Goal: Register for event/course

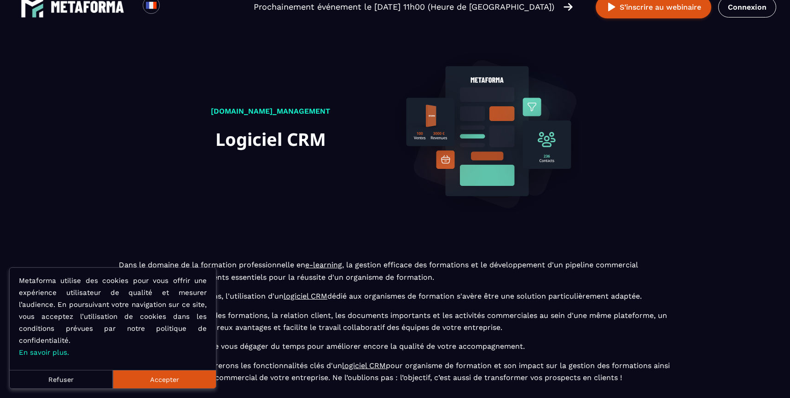
scroll to position [22, 0]
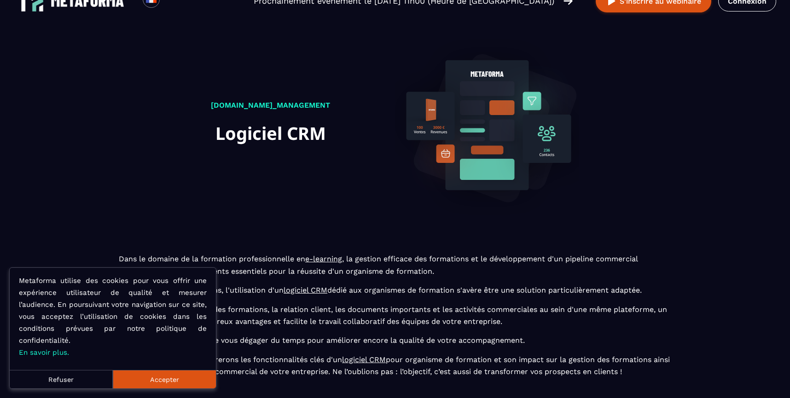
click at [87, 375] on button "Refuser" at bounding box center [61, 379] width 103 height 18
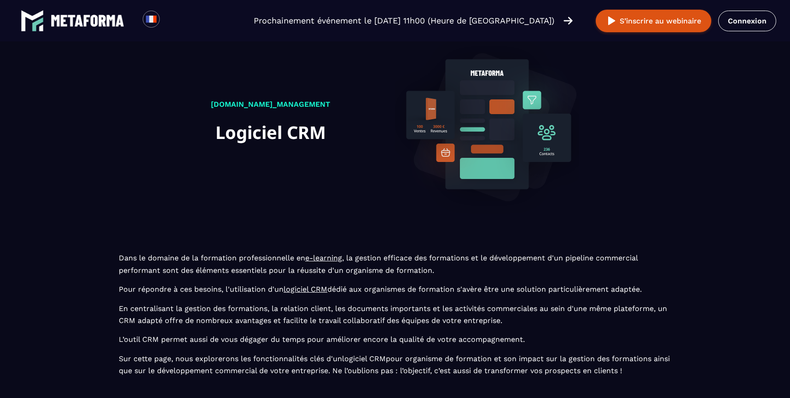
scroll to position [0, 0]
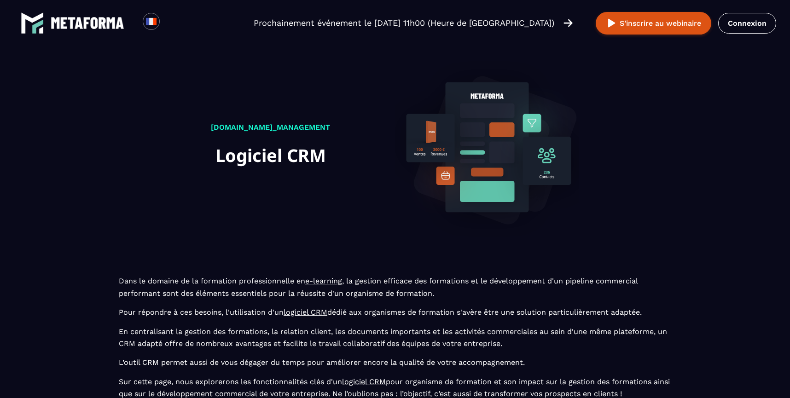
click at [78, 27] on img at bounding box center [88, 23] width 74 height 12
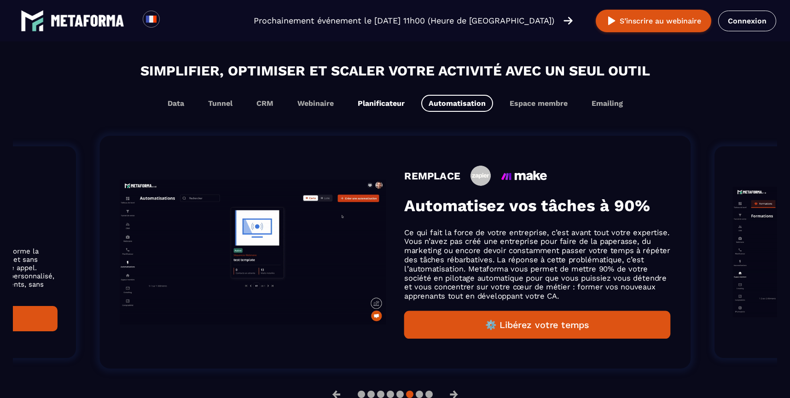
scroll to position [558, 0]
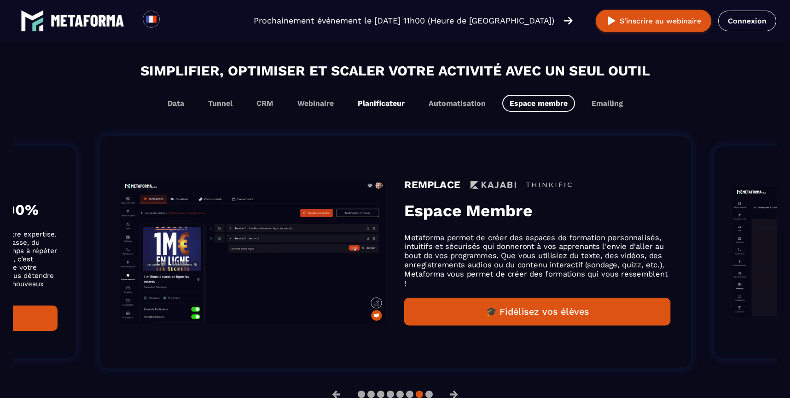
click at [421, 104] on button "Planificateur" at bounding box center [457, 103] width 72 height 17
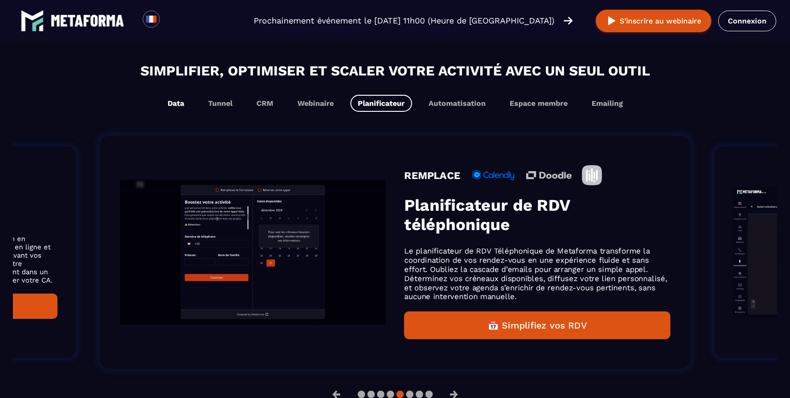
click at [201, 105] on button "Data" at bounding box center [220, 103] width 39 height 17
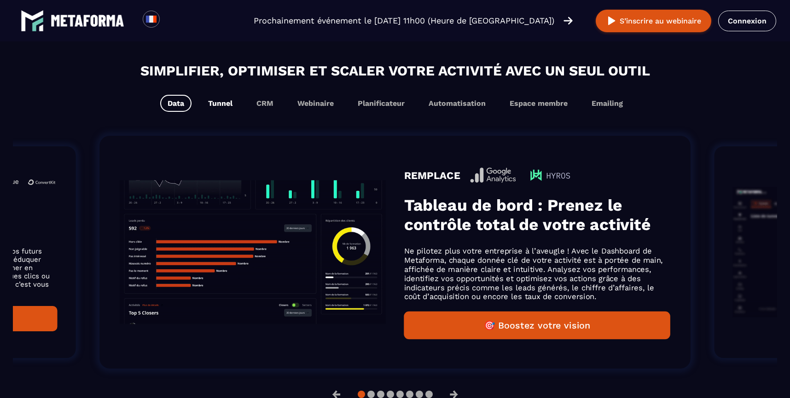
click at [249, 106] on button "Tunnel" at bounding box center [265, 103] width 32 height 17
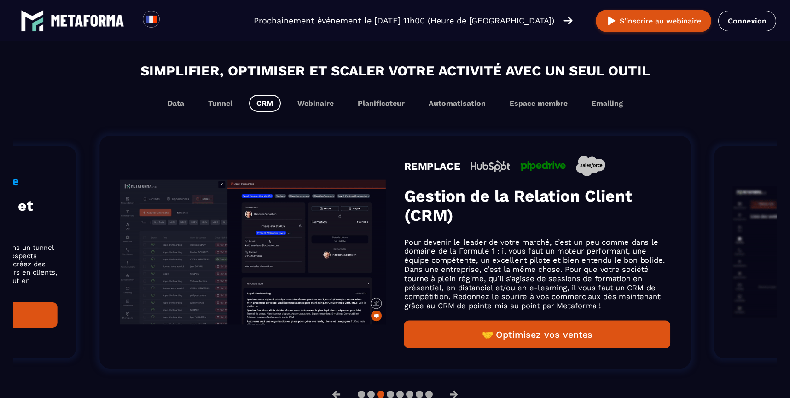
click at [262, 104] on button "CRM" at bounding box center [265, 103] width 32 height 17
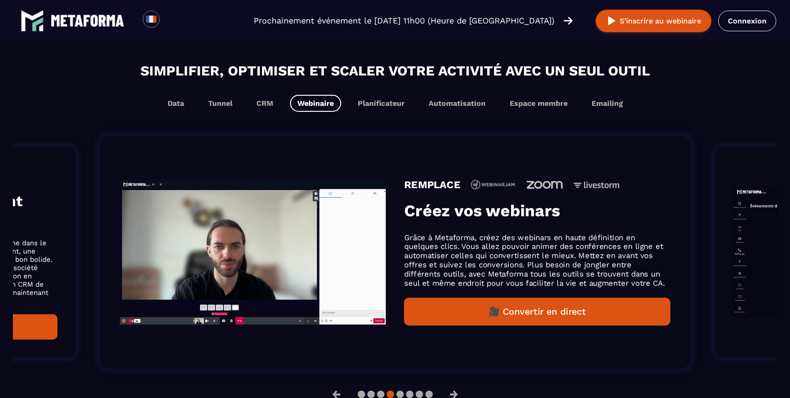
click at [316, 106] on button "Webinaire" at bounding box center [315, 103] width 51 height 17
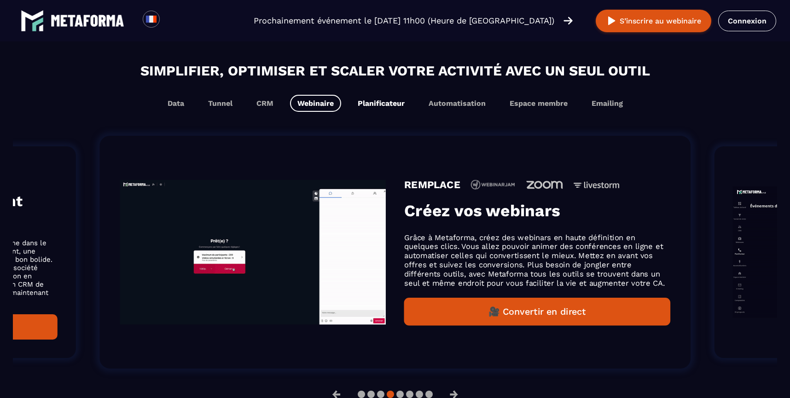
click at [421, 106] on button "Planificateur" at bounding box center [457, 103] width 72 height 17
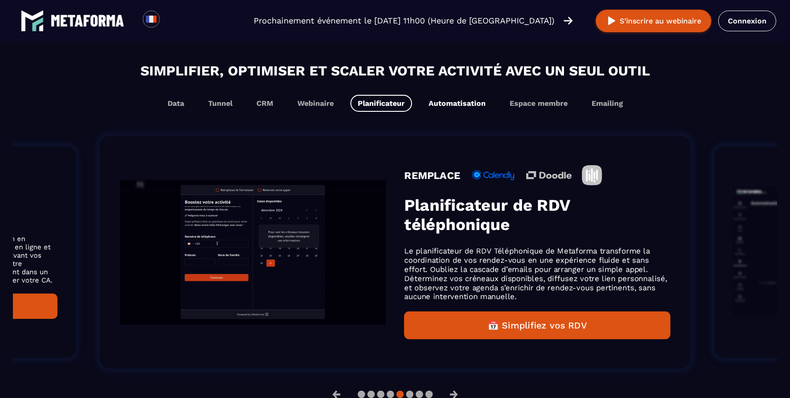
click at [502, 107] on button "Automatisation" at bounding box center [538, 103] width 73 height 17
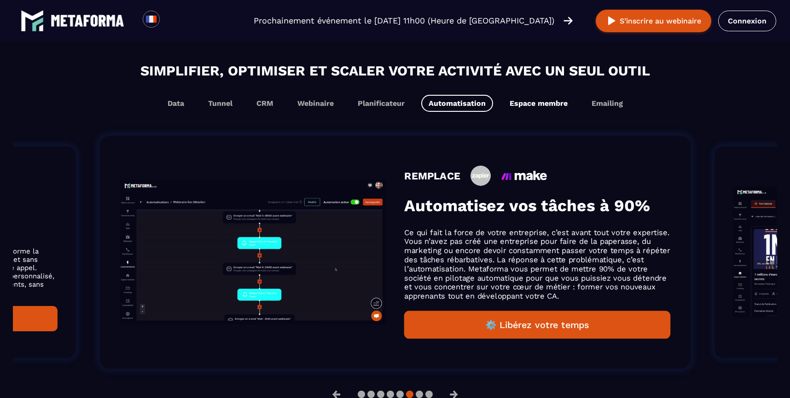
click at [584, 107] on button "Espace membre" at bounding box center [607, 103] width 46 height 17
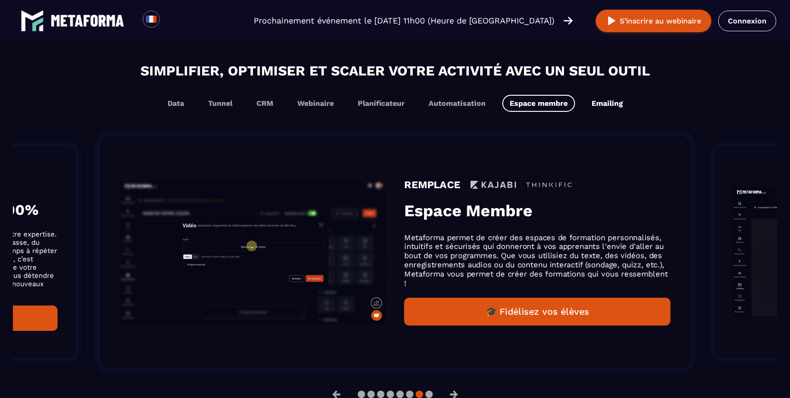
click at [606, 107] on button "Emailing" at bounding box center [607, 103] width 46 height 17
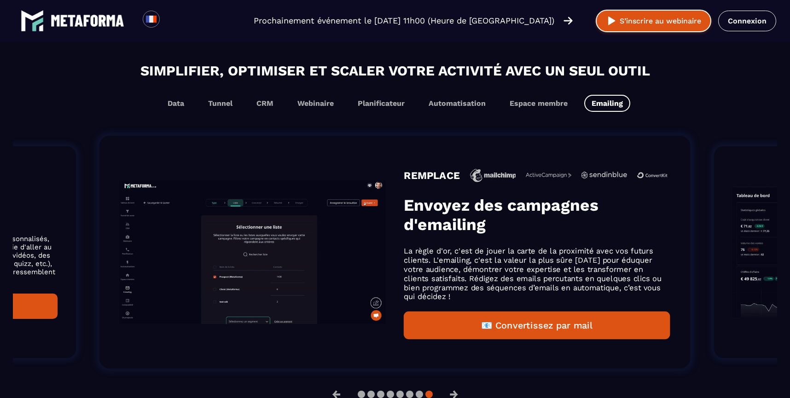
scroll to position [573, 0]
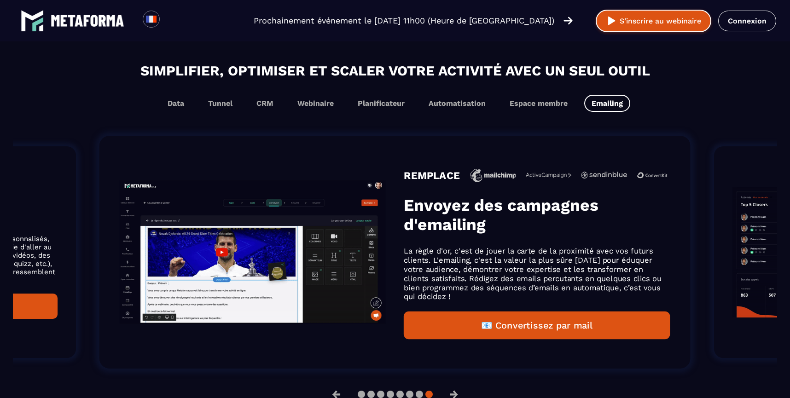
click at [681, 17] on button "S’inscrire au webinaire" at bounding box center [654, 21] width 116 height 23
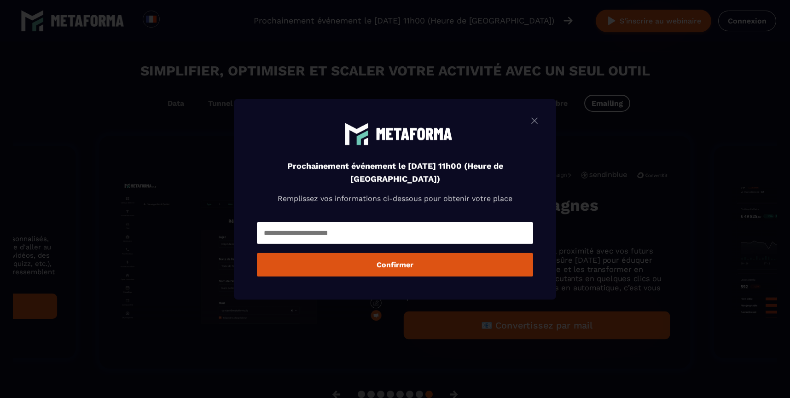
click at [306, 237] on input "Modal window" at bounding box center [395, 233] width 276 height 22
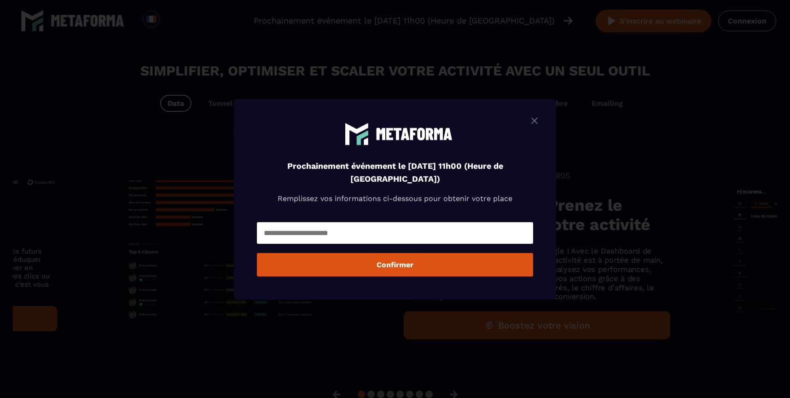
scroll to position [558, 0]
click at [330, 229] on input "Modal window" at bounding box center [395, 233] width 276 height 22
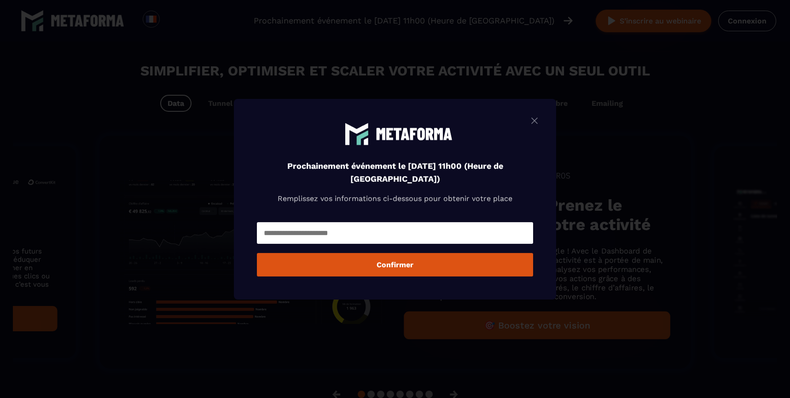
type input "**********"
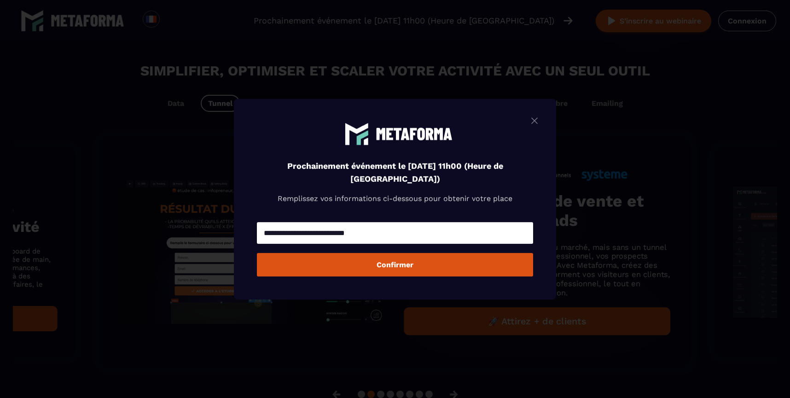
click at [383, 266] on button "Confirmer" at bounding box center [395, 264] width 276 height 23
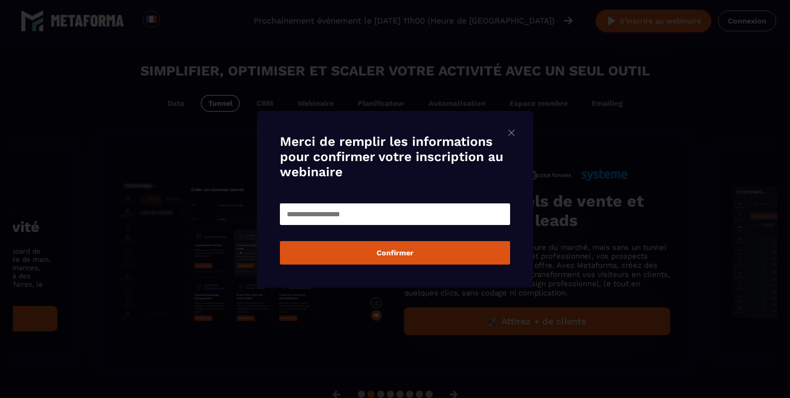
click at [321, 217] on input "Modal window" at bounding box center [395, 214] width 230 height 22
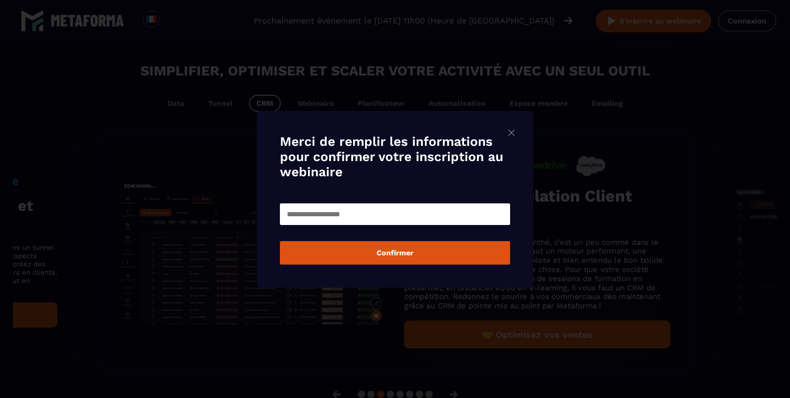
type input "*********"
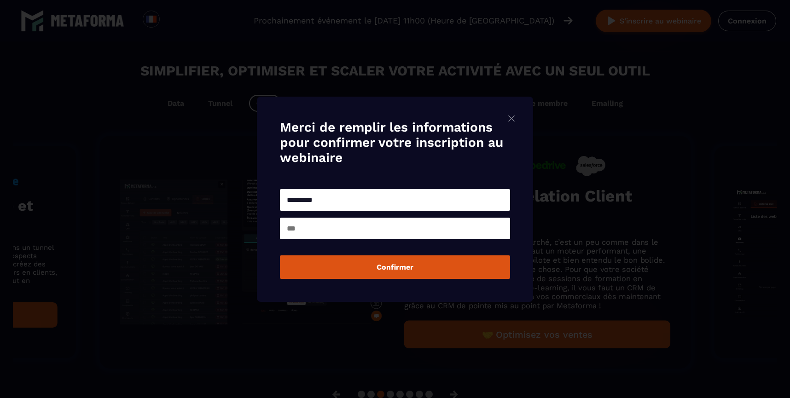
click at [367, 231] on input "Modal window" at bounding box center [395, 229] width 230 height 22
type input "*****"
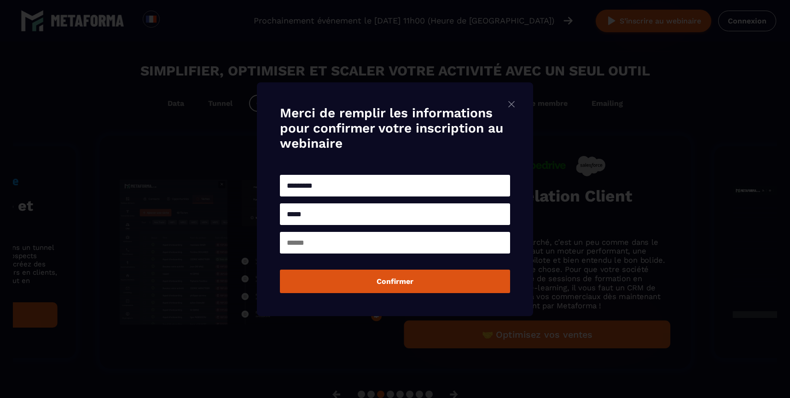
type input "********"
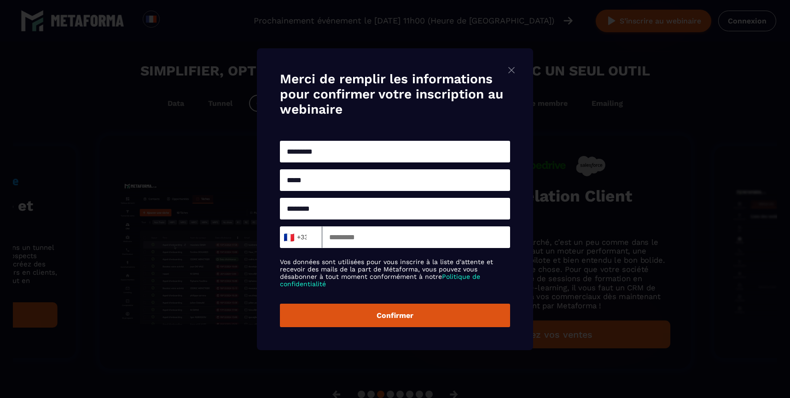
scroll to position [573, 0]
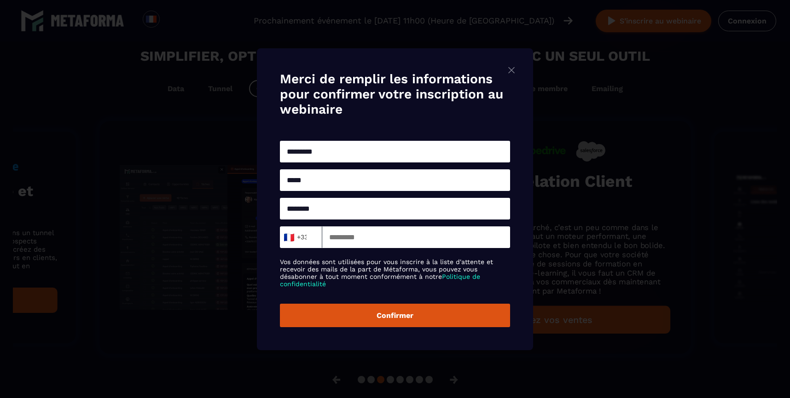
click at [353, 235] on input "Modal window" at bounding box center [416, 237] width 188 height 22
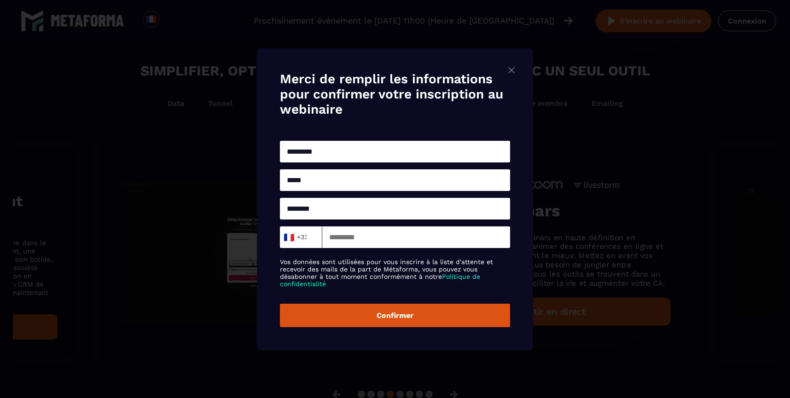
scroll to position [558, 0]
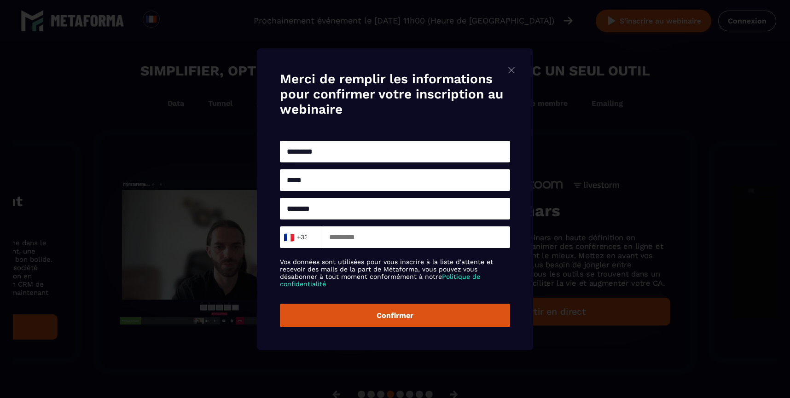
click at [386, 240] on input "Modal window" at bounding box center [416, 237] width 188 height 22
type input "*********"
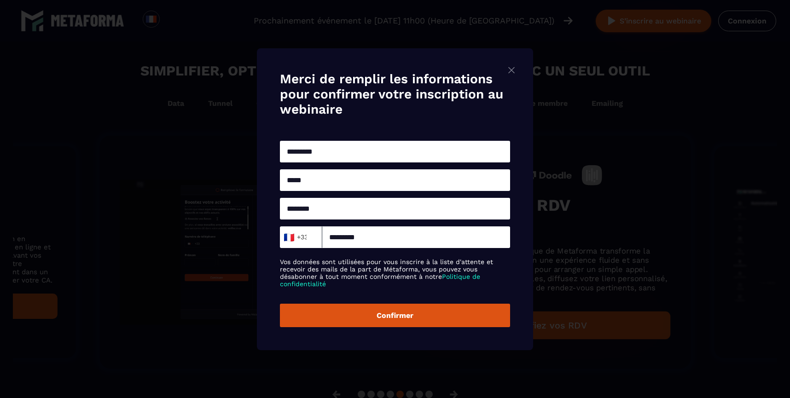
click at [394, 314] on button "Confirmer" at bounding box center [395, 315] width 230 height 23
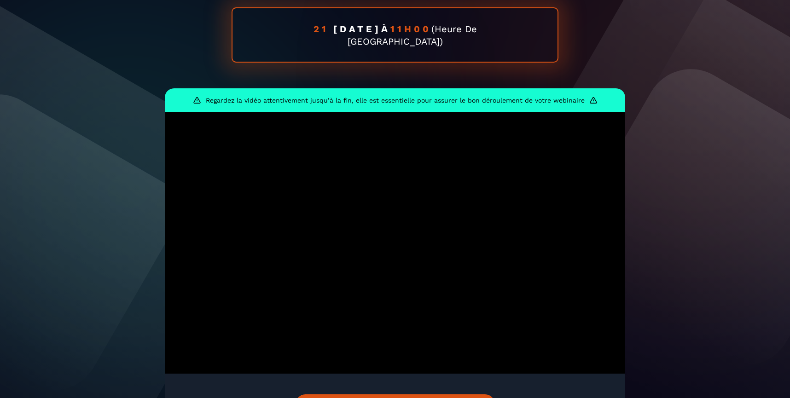
scroll to position [156, 0]
